Goal: Find specific page/section: Find specific page/section

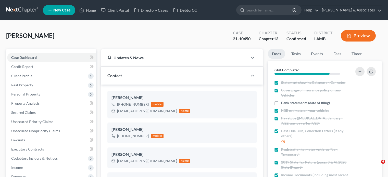
select select "3"
select select "0"
click at [91, 10] on link "Home" at bounding box center [88, 10] width 22 height 9
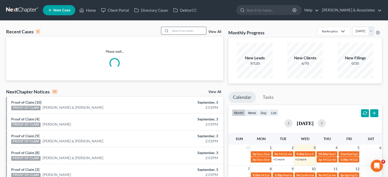
click at [186, 31] on input "search" at bounding box center [188, 30] width 36 height 7
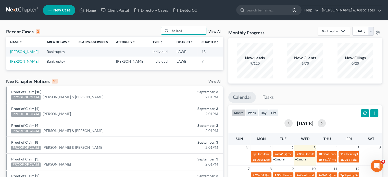
type input "holland"
click at [13, 54] on td "[PERSON_NAME]" at bounding box center [24, 51] width 36 height 9
click at [17, 51] on link "[PERSON_NAME]" at bounding box center [24, 51] width 28 height 4
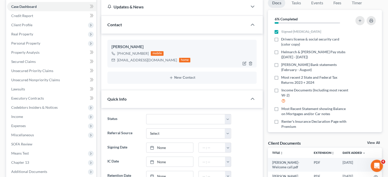
scroll to position [209, 0]
drag, startPoint x: 117, startPoint y: 60, endPoint x: 157, endPoint y: 62, distance: 40.3
click at [157, 62] on div "[EMAIL_ADDRESS][DOMAIN_NAME] home" at bounding box center [150, 60] width 79 height 7
copy div "[EMAIL_ADDRESS][DOMAIN_NAME]"
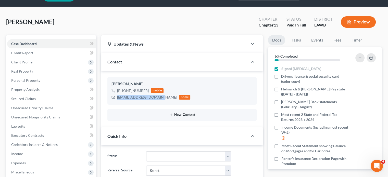
scroll to position [0, 0]
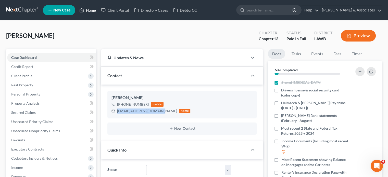
click at [93, 11] on link "Home" at bounding box center [88, 10] width 22 height 9
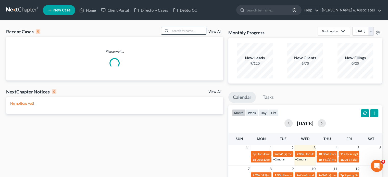
click at [187, 32] on input "search" at bounding box center [188, 30] width 36 height 7
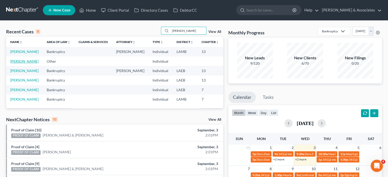
type input "[PERSON_NAME]"
click at [14, 64] on link "[PERSON_NAME]" at bounding box center [24, 61] width 28 height 4
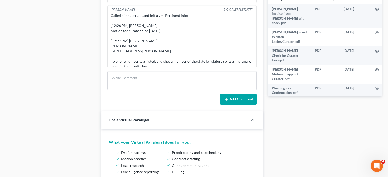
scroll to position [455, 0]
